Goal: Task Accomplishment & Management: Use online tool/utility

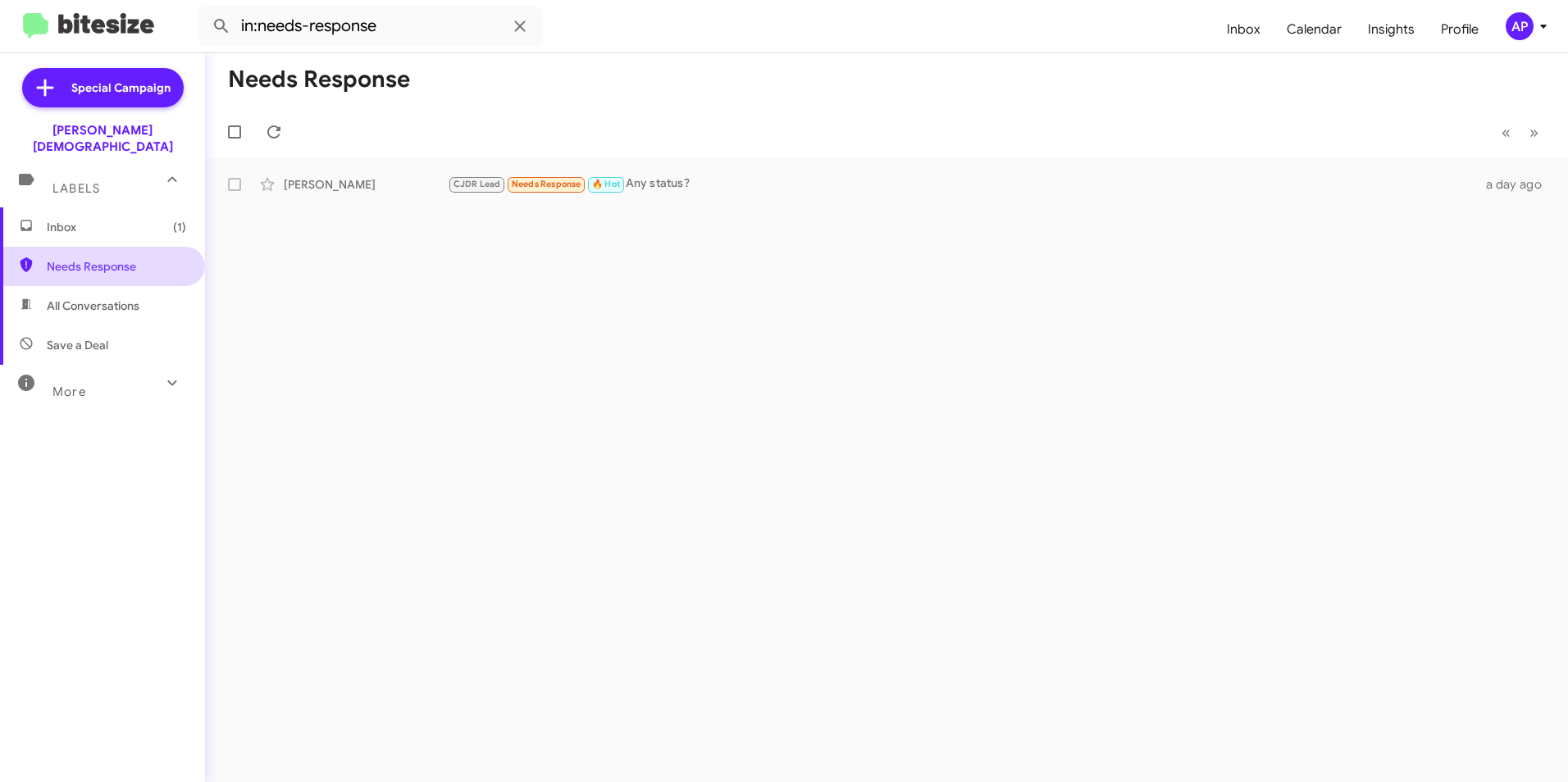
click at [68, 258] on span "Needs Response" at bounding box center [116, 266] width 140 height 16
click at [168, 379] on icon at bounding box center [172, 382] width 9 height 6
click at [939, 485] on div "Needs Response « Previous » Next [PERSON_NAME] CJDR Lead Needs Response 🔥 Hot A…" at bounding box center [886, 417] width 1363 height 729
drag, startPoint x: 879, startPoint y: 392, endPoint x: 886, endPoint y: 389, distance: 7.6
click at [881, 391] on div "Needs Response « Previous » Next [PERSON_NAME] CJDR Lead Needs Response 🔥 Hot A…" at bounding box center [886, 417] width 1363 height 729
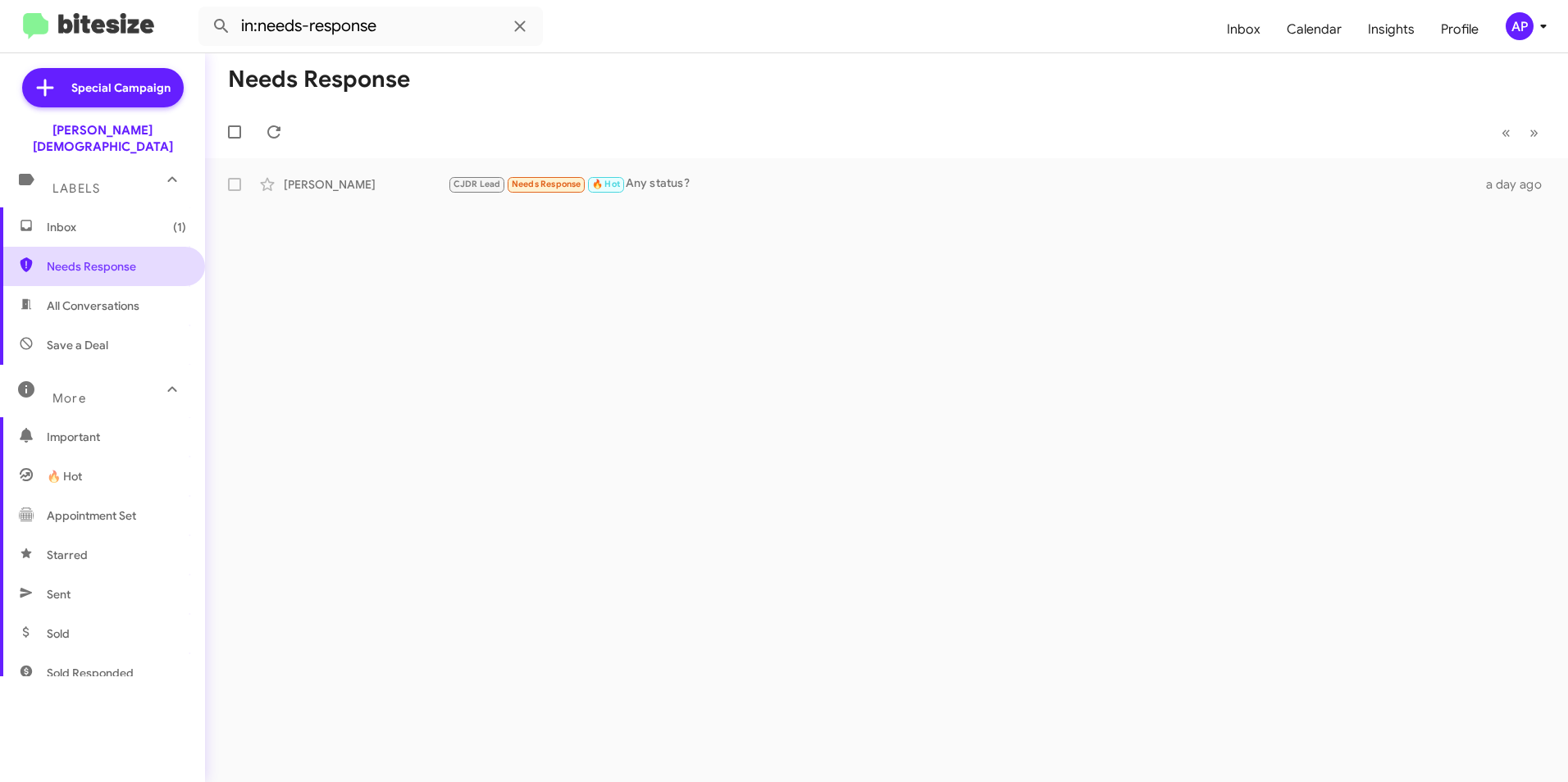
click at [78, 258] on span "Needs Response" at bounding box center [116, 266] width 140 height 16
click at [99, 258] on span "Needs Response" at bounding box center [116, 266] width 140 height 16
click at [82, 258] on span "Needs Response" at bounding box center [116, 266] width 140 height 16
click at [980, 378] on div "Needs Response « Previous » Next [PERSON_NAME] CJDR Lead Needs Response 🔥 Hot A…" at bounding box center [886, 417] width 1363 height 729
click at [116, 258] on span "Needs Response" at bounding box center [116, 266] width 140 height 16
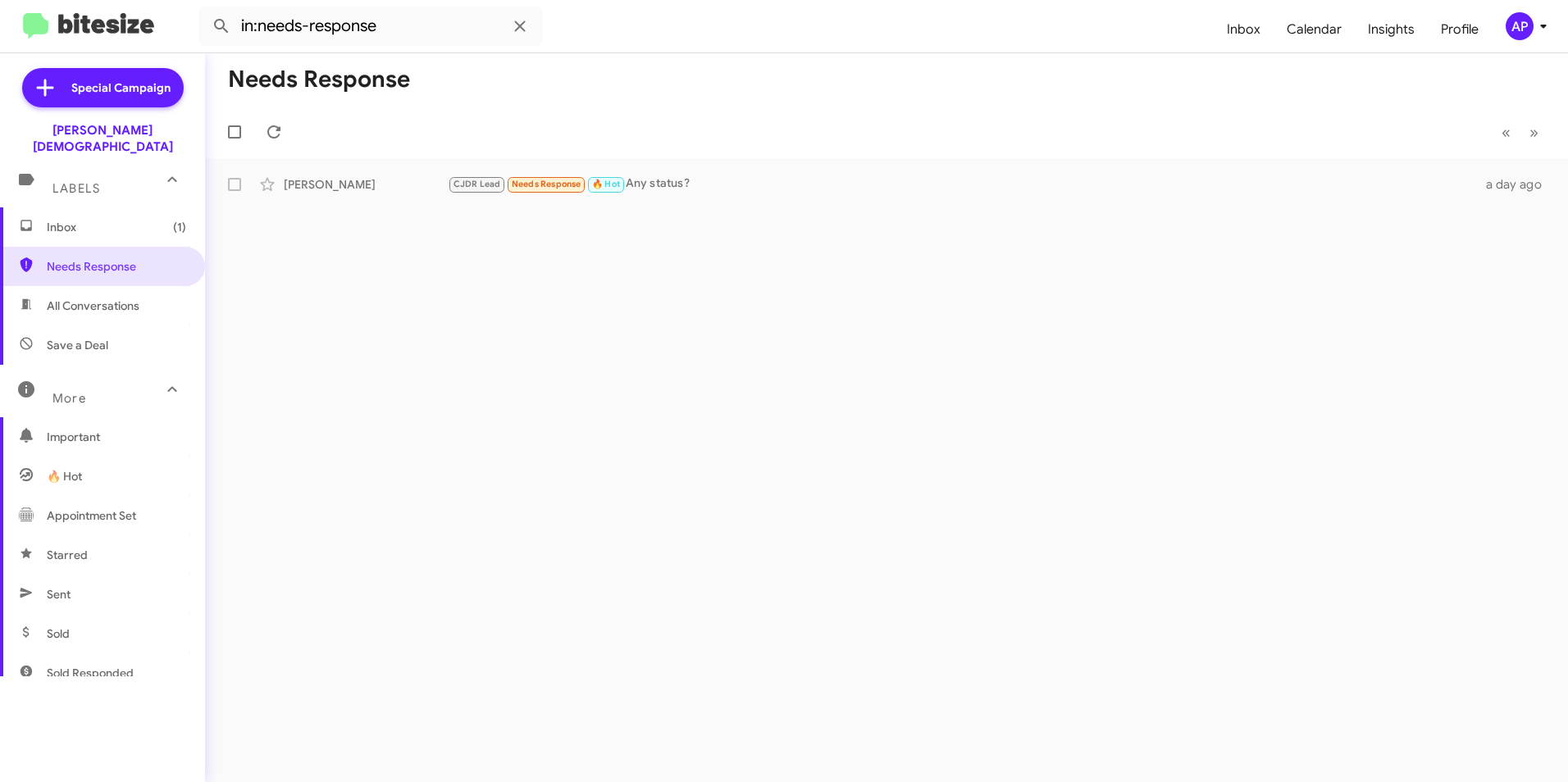
drag, startPoint x: 67, startPoint y: 253, endPoint x: 214, endPoint y: 258, distance: 147.1
click at [67, 258] on span "Needs Response" at bounding box center [116, 266] width 140 height 16
drag, startPoint x: 96, startPoint y: 255, endPoint x: 450, endPoint y: 233, distance: 354.7
click at [99, 258] on span "Needs Response" at bounding box center [116, 266] width 140 height 16
drag, startPoint x: 457, startPoint y: 443, endPoint x: 408, endPoint y: 415, distance: 56.4
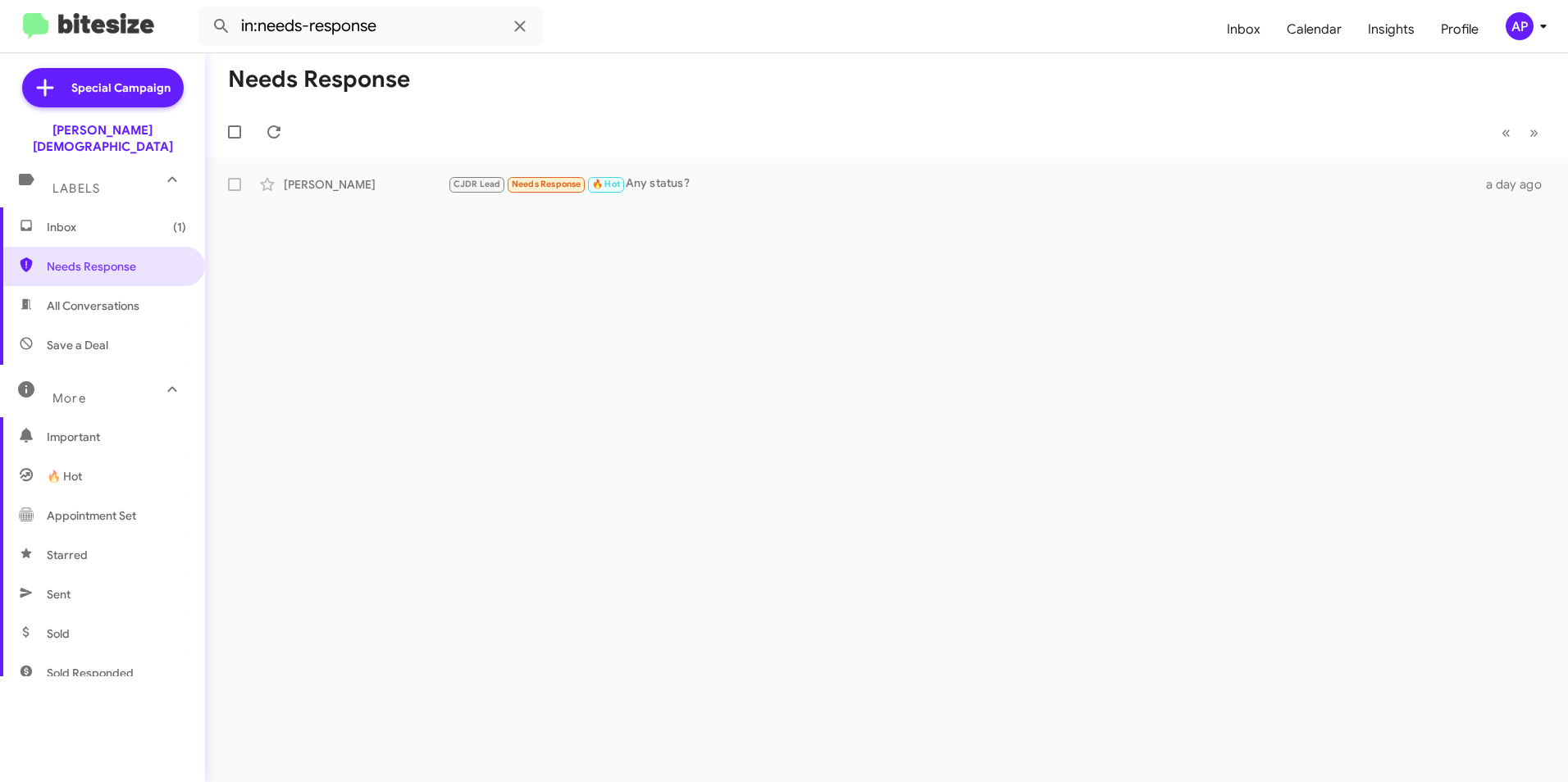
click at [457, 443] on div "Needs Response « Previous » Next [PERSON_NAME] CJDR Lead Needs Response 🔥 Hot A…" at bounding box center [886, 417] width 1363 height 729
click at [74, 258] on span "Needs Response" at bounding box center [116, 266] width 140 height 16
click at [790, 332] on div "Needs Response « Previous » Next [PERSON_NAME] CJDR Lead Needs Response 🔥 Hot A…" at bounding box center [886, 417] width 1363 height 729
click at [788, 333] on div "Needs Response « Previous » Next [PERSON_NAME] CJDR Lead Needs Response 🔥 Hot A…" at bounding box center [886, 417] width 1363 height 729
click at [74, 258] on span "Needs Response" at bounding box center [116, 266] width 140 height 16
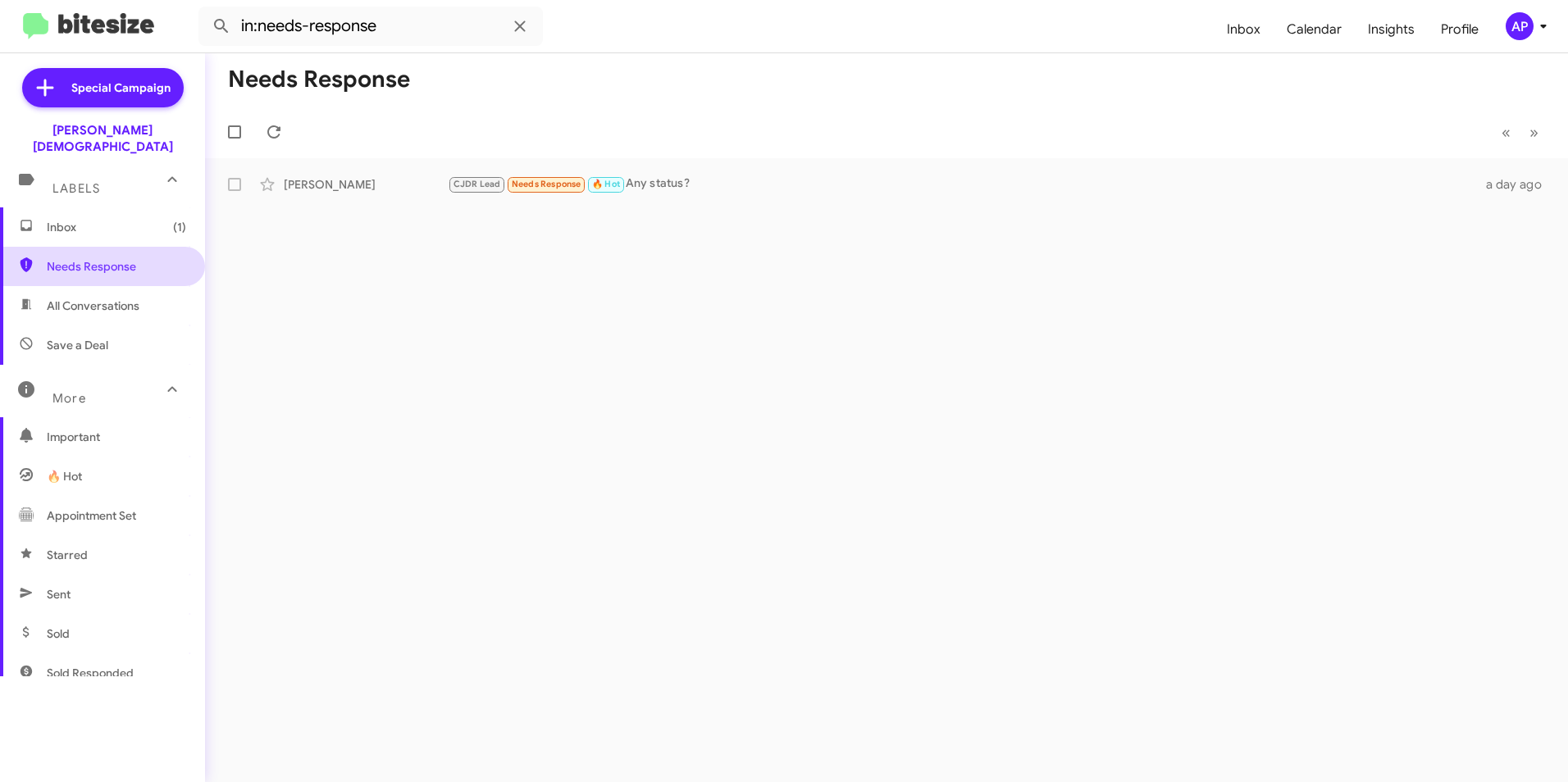
click at [79, 258] on span "Needs Response" at bounding box center [116, 266] width 140 height 16
click at [99, 258] on span "Needs Response" at bounding box center [116, 266] width 140 height 16
click at [544, 463] on div "Needs Response « Previous » Next [PERSON_NAME] CJDR Lead Needs Response 🔥 Hot A…" at bounding box center [886, 417] width 1363 height 729
click at [403, 517] on div "Needs Response « Previous » Next [PERSON_NAME] CJDR Lead Needs Response 🔥 Hot A…" at bounding box center [886, 417] width 1363 height 729
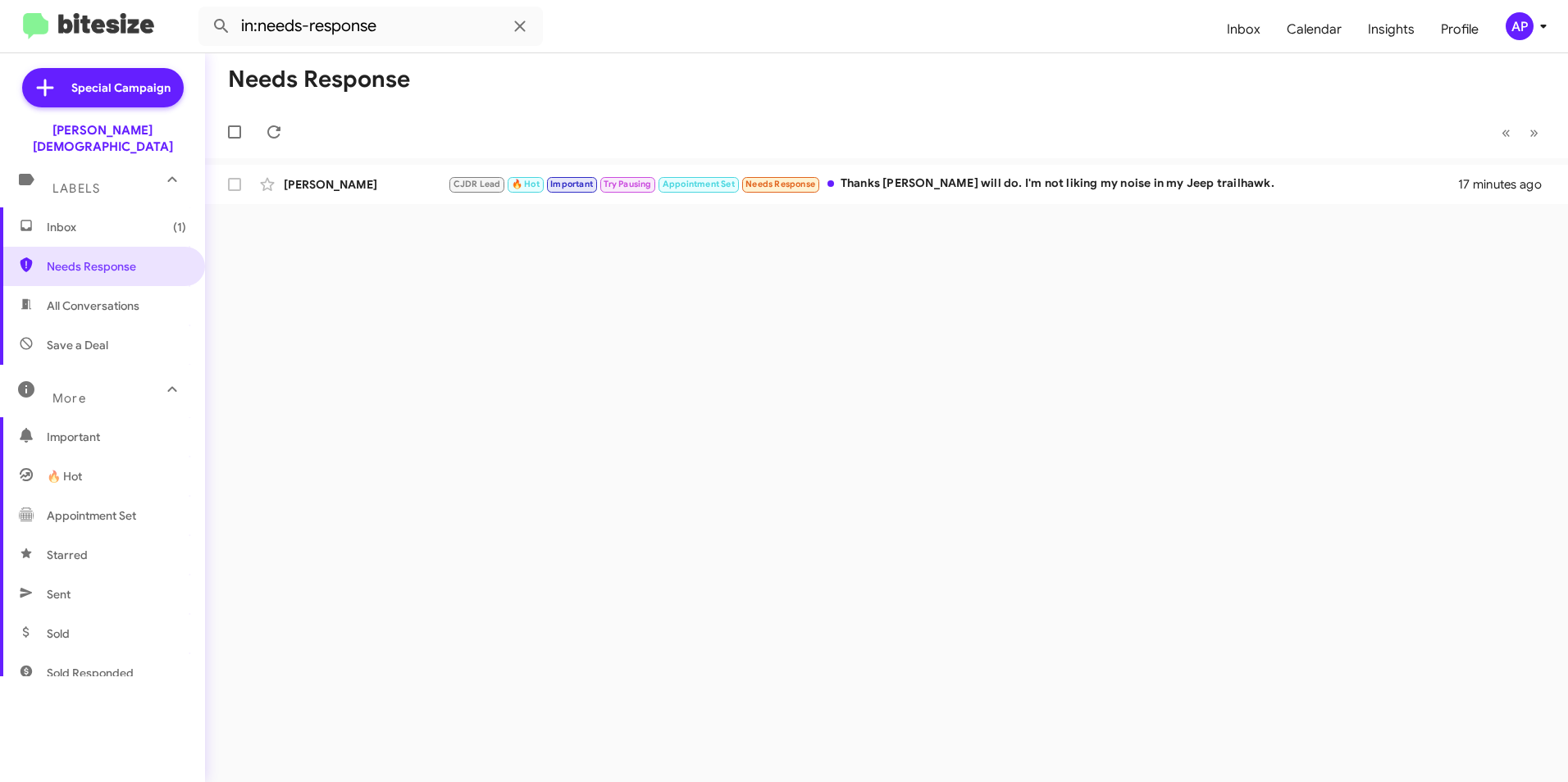
drag, startPoint x: 719, startPoint y: 628, endPoint x: 721, endPoint y: 621, distance: 7.3
click at [720, 622] on div "Needs Response « Previous » Next [PERSON_NAME] CJDR Lead 🔥 Hot Important Try Pa…" at bounding box center [886, 417] width 1363 height 729
click at [984, 315] on div "Needs Response « Previous » Next [PERSON_NAME] CJDR Lead 🔥 Hot Important Try Pa…" at bounding box center [886, 417] width 1363 height 729
click at [1361, 402] on div "Needs Response « Previous » Next [PERSON_NAME] CJDR Lead 🔥 Hot Important Try Pa…" at bounding box center [886, 417] width 1363 height 729
click at [100, 258] on span "Needs Response" at bounding box center [116, 266] width 140 height 16
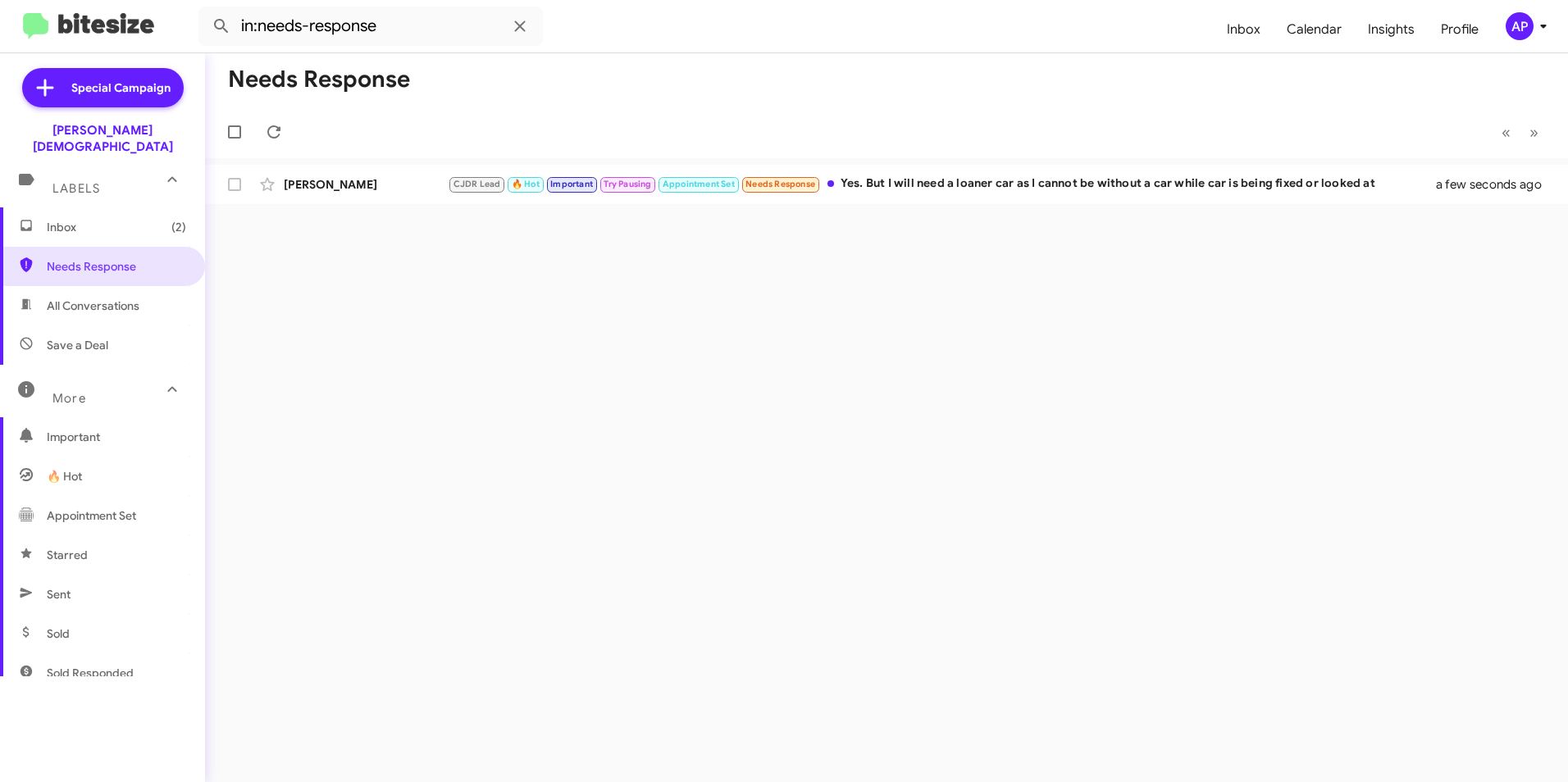
click at [835, 437] on div "Needs Response « Previous » Next [PERSON_NAME] CJDR Lead 🔥 Hot Important Try Pa…" at bounding box center [886, 417] width 1363 height 729
click at [117, 258] on span "Needs Response" at bounding box center [116, 266] width 140 height 16
click at [63, 258] on span "Needs Response" at bounding box center [116, 266] width 140 height 16
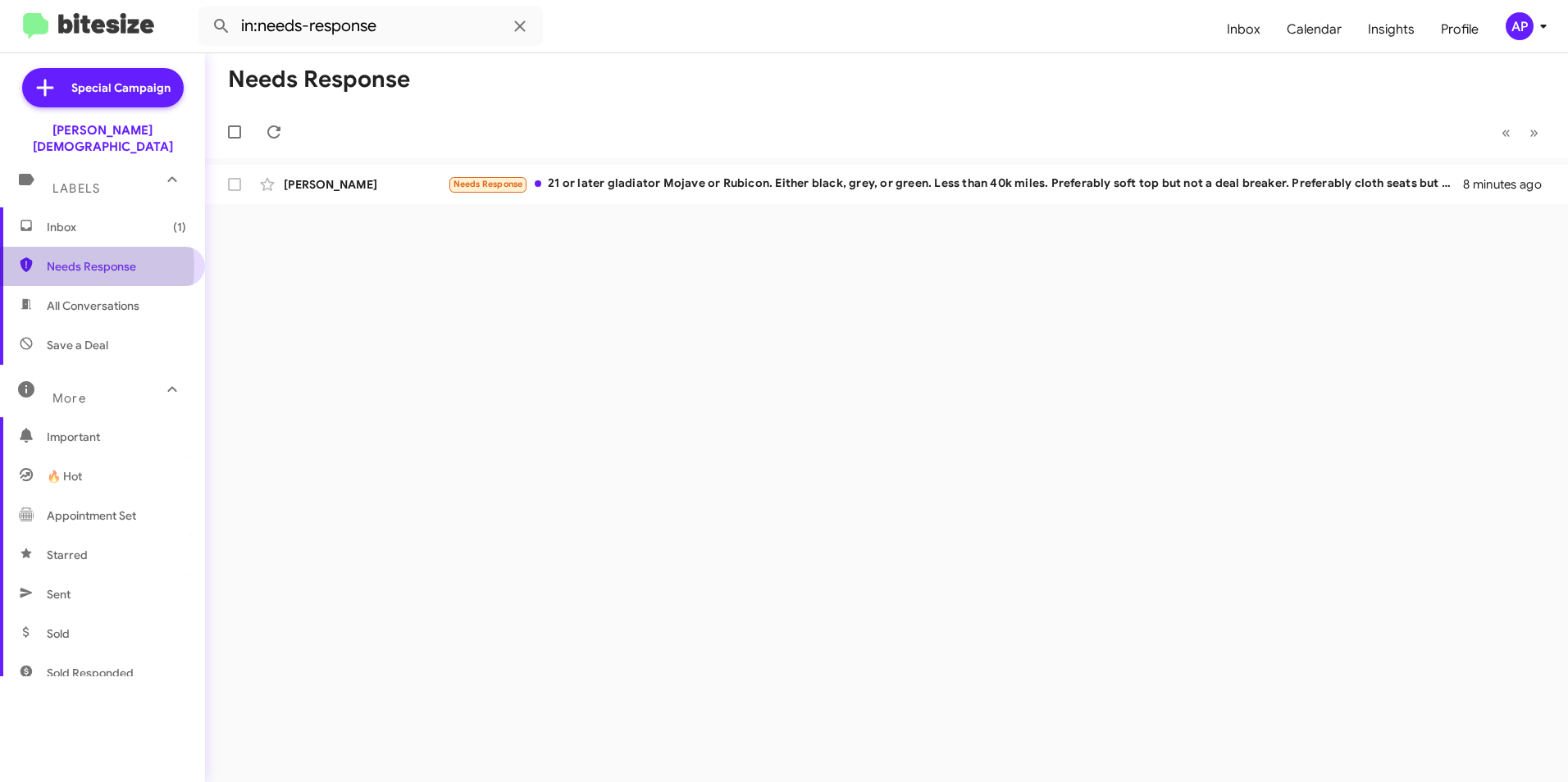
click at [66, 258] on span "Needs Response" at bounding box center [116, 266] width 140 height 16
click at [949, 273] on div "Needs Response « Previous » Next [PERSON_NAME] Needs Response 21 or later gladi…" at bounding box center [886, 417] width 1363 height 729
